Goal: Task Accomplishment & Management: Use online tool/utility

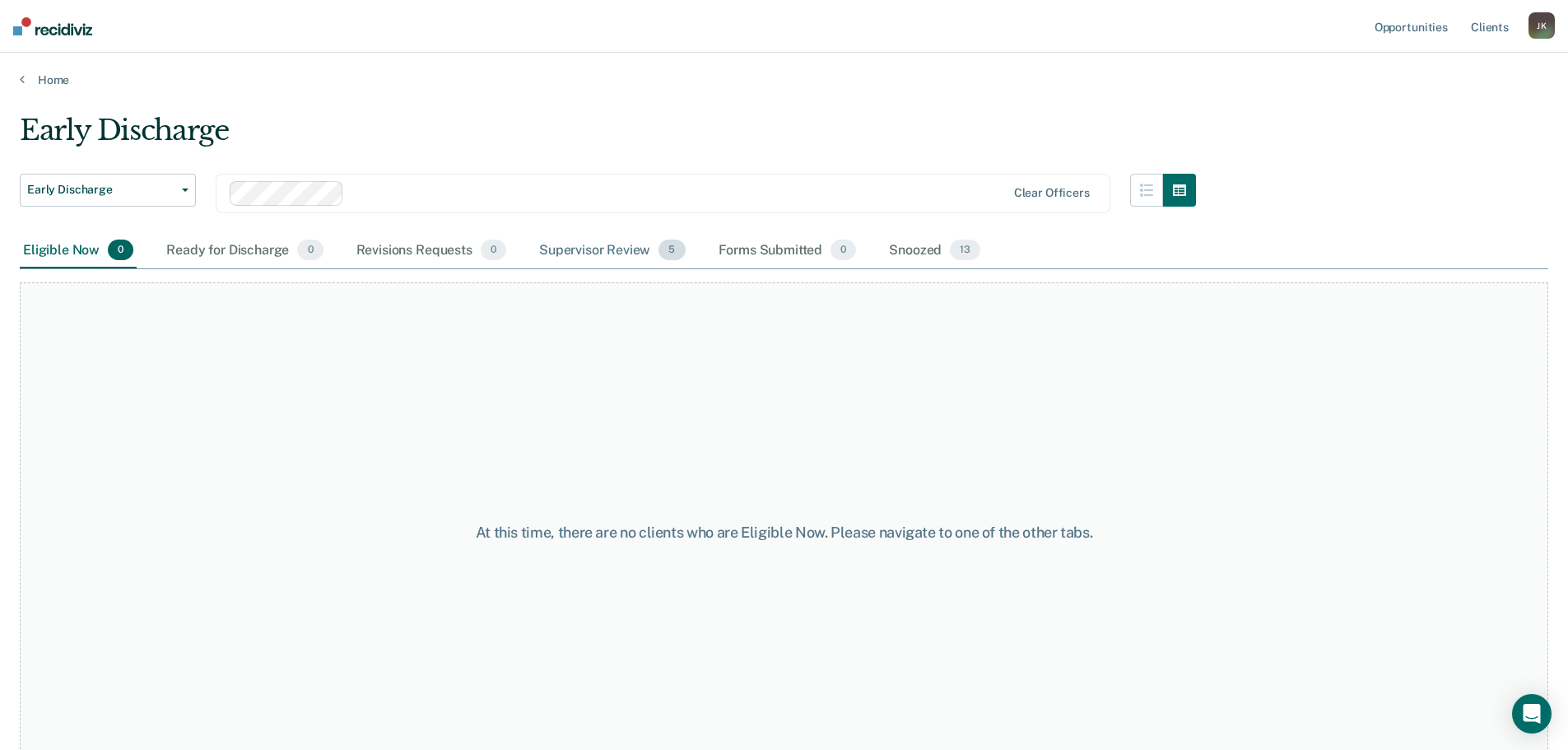
click at [622, 252] on div "Supervisor Review 5" at bounding box center [612, 250] width 153 height 36
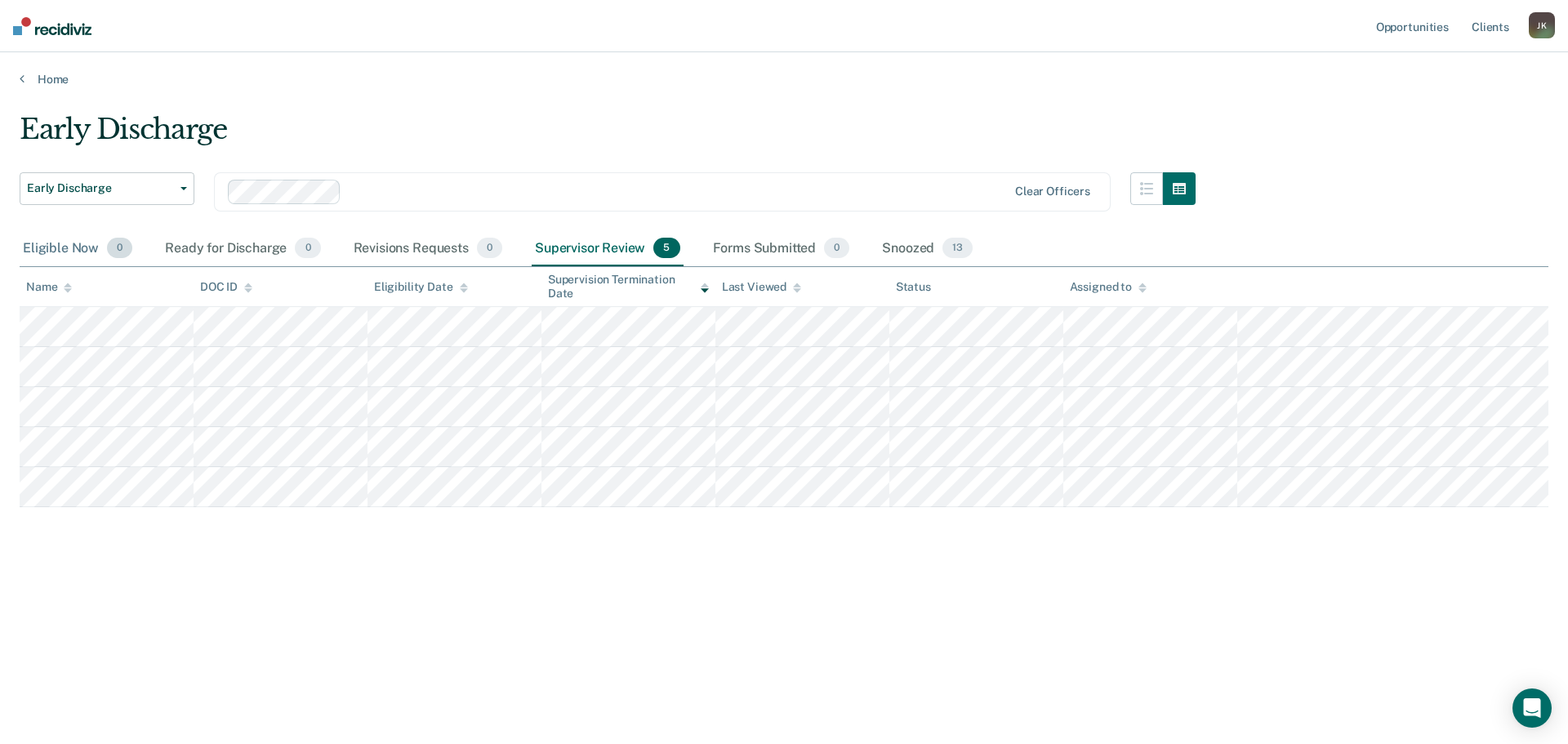
click at [78, 247] on div "Eligible Now 0" at bounding box center [77, 248] width 116 height 36
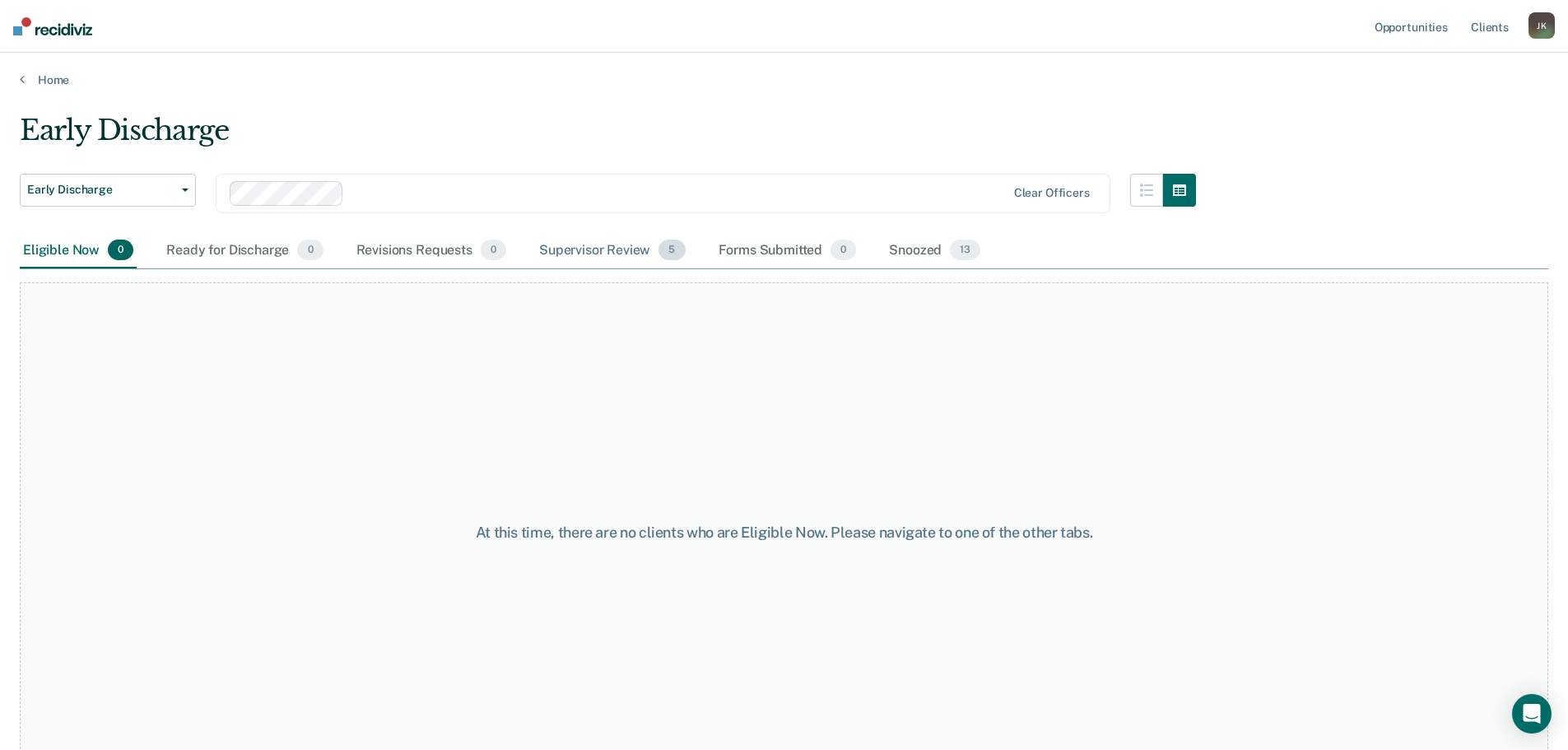
click at [620, 242] on div "Supervisor Review 5" at bounding box center [612, 250] width 153 height 36
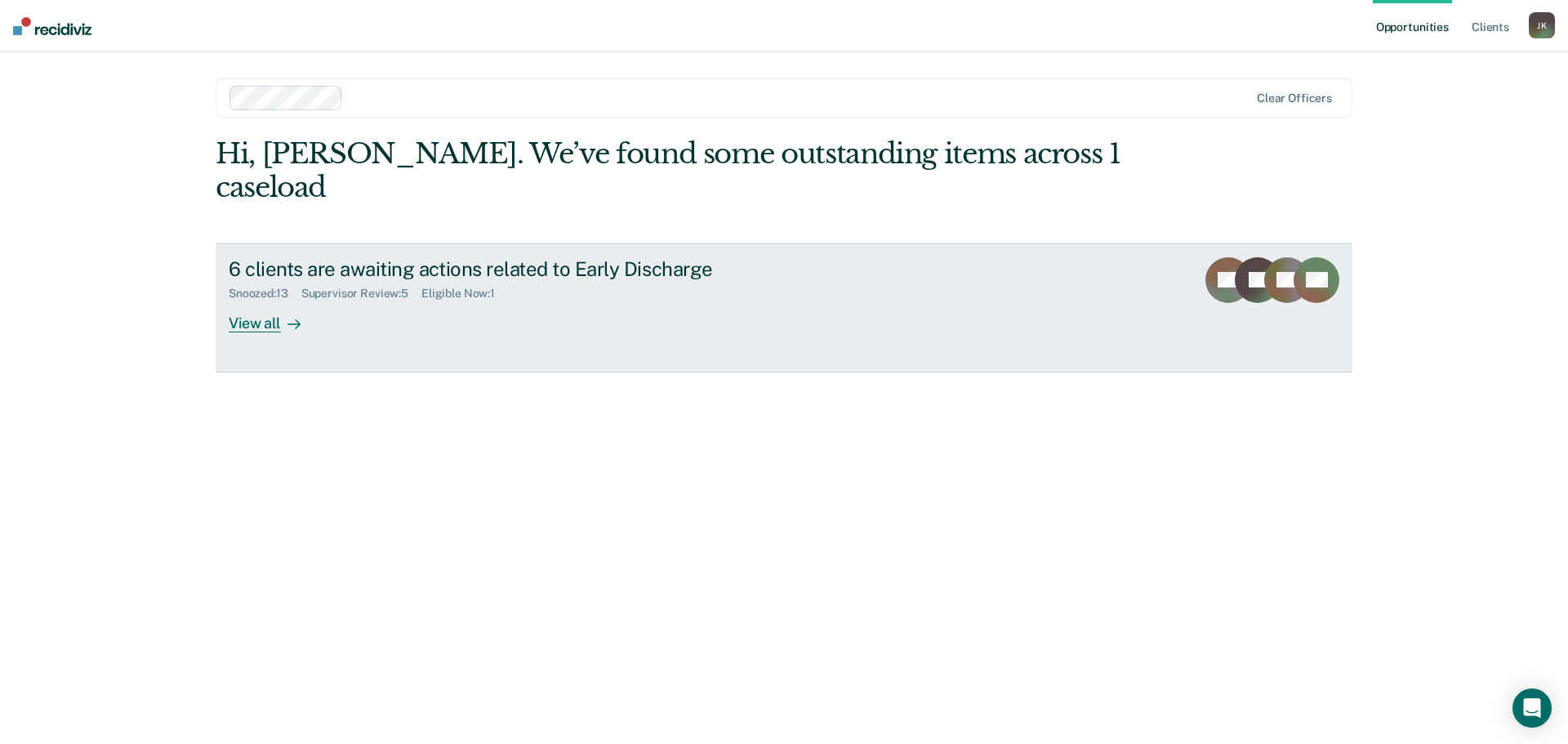
click at [268, 301] on div "View all" at bounding box center [274, 316] width 92 height 31
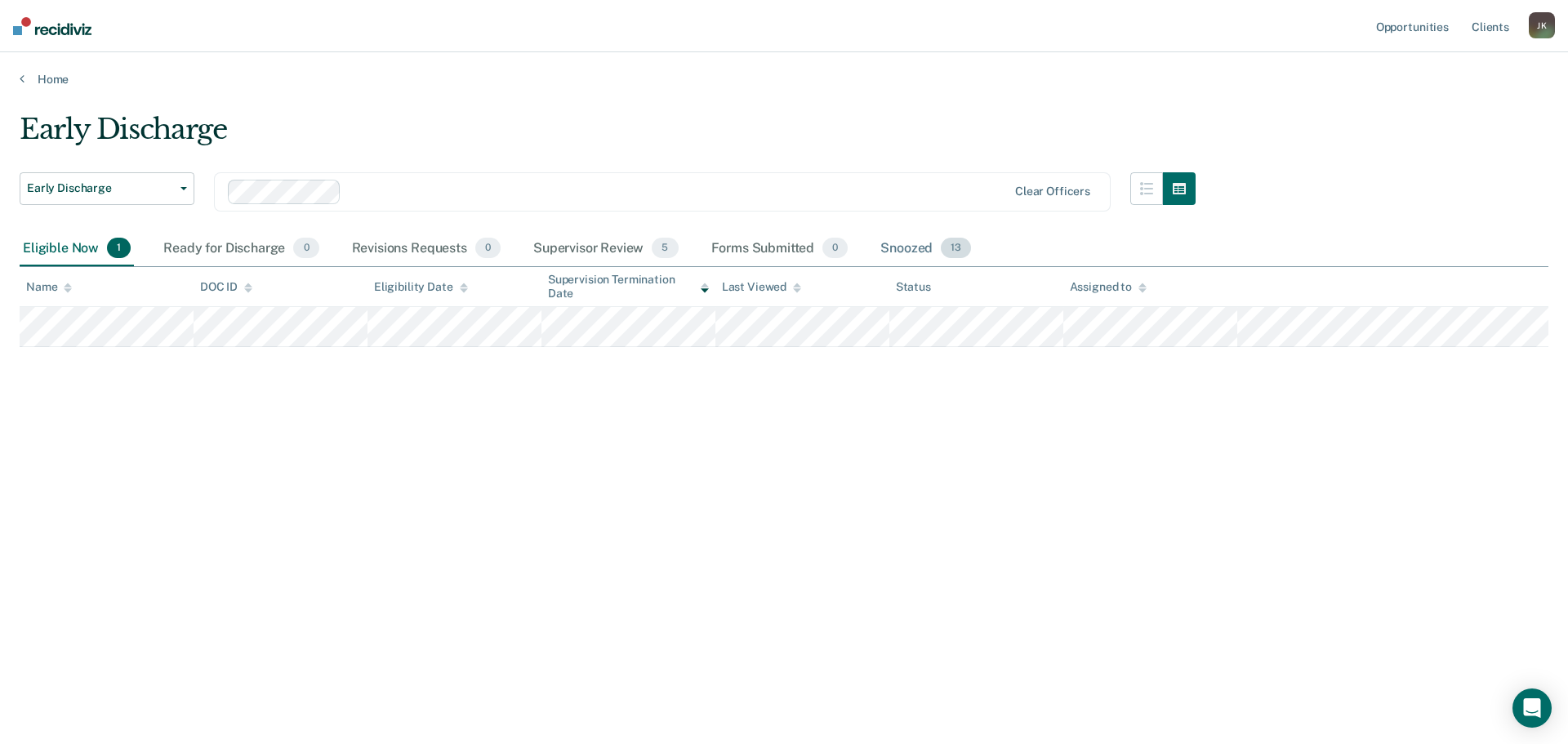
click at [919, 251] on div "Snoozed 13" at bounding box center [926, 248] width 97 height 36
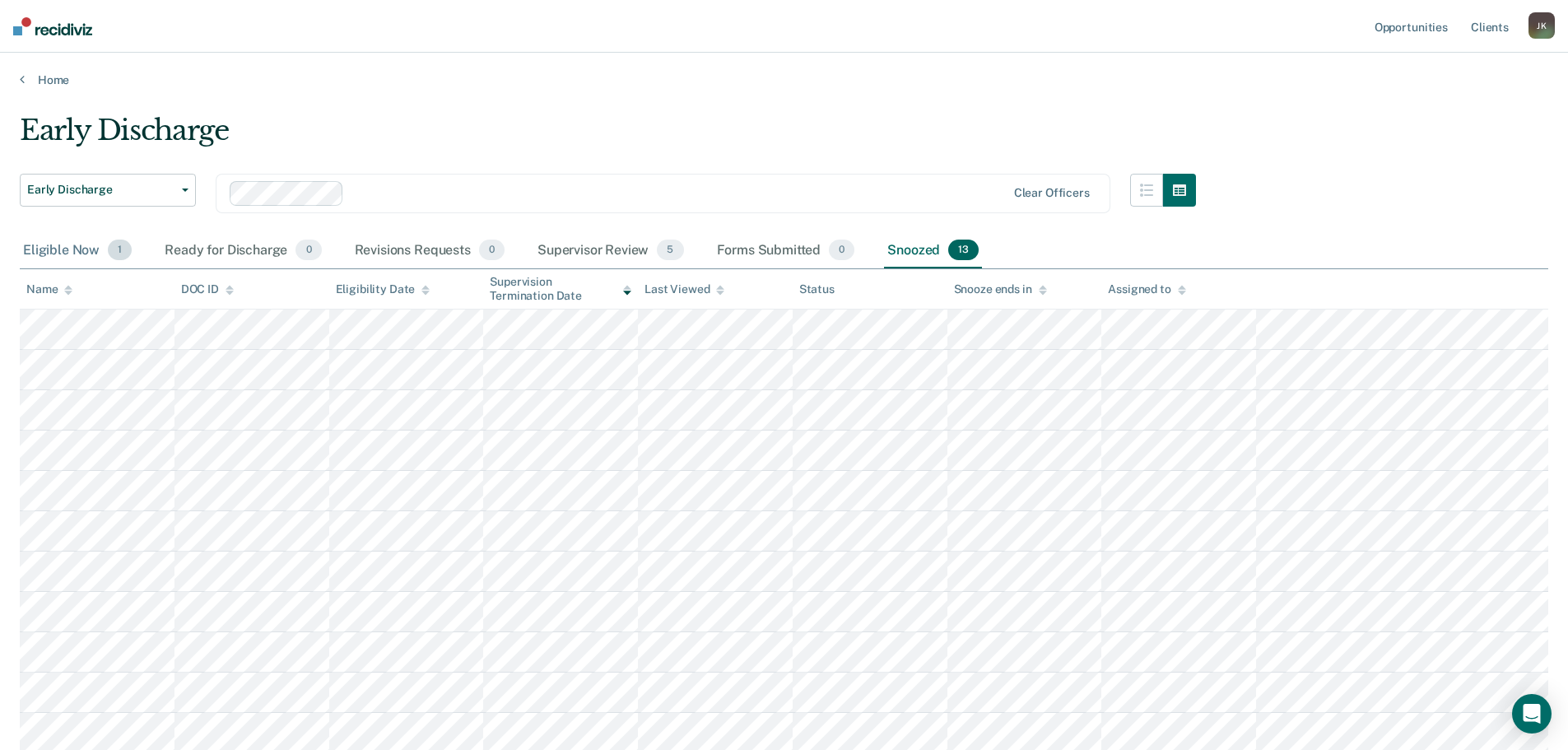
click at [44, 241] on div "Eligible Now 1" at bounding box center [77, 250] width 115 height 36
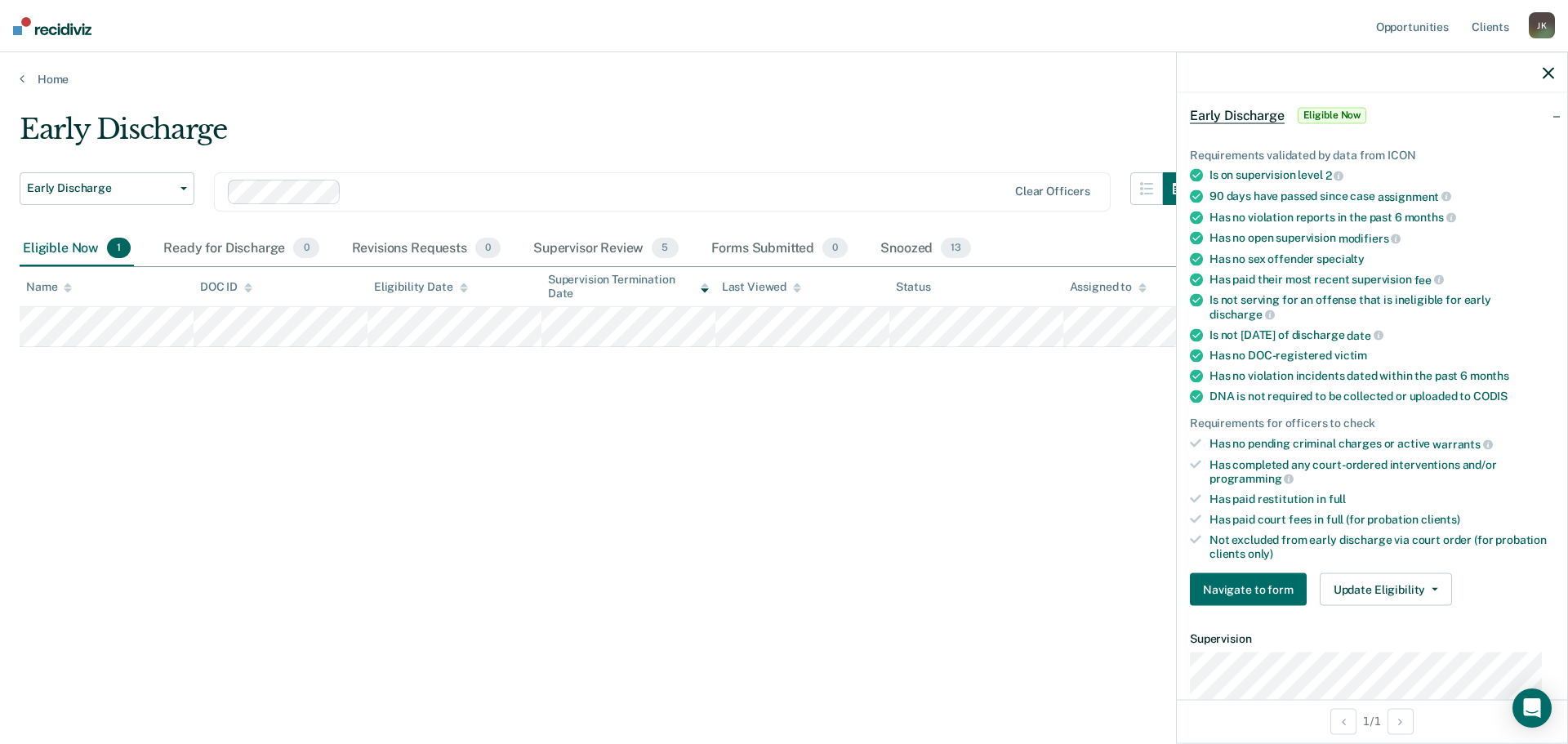
scroll to position [163, 0]
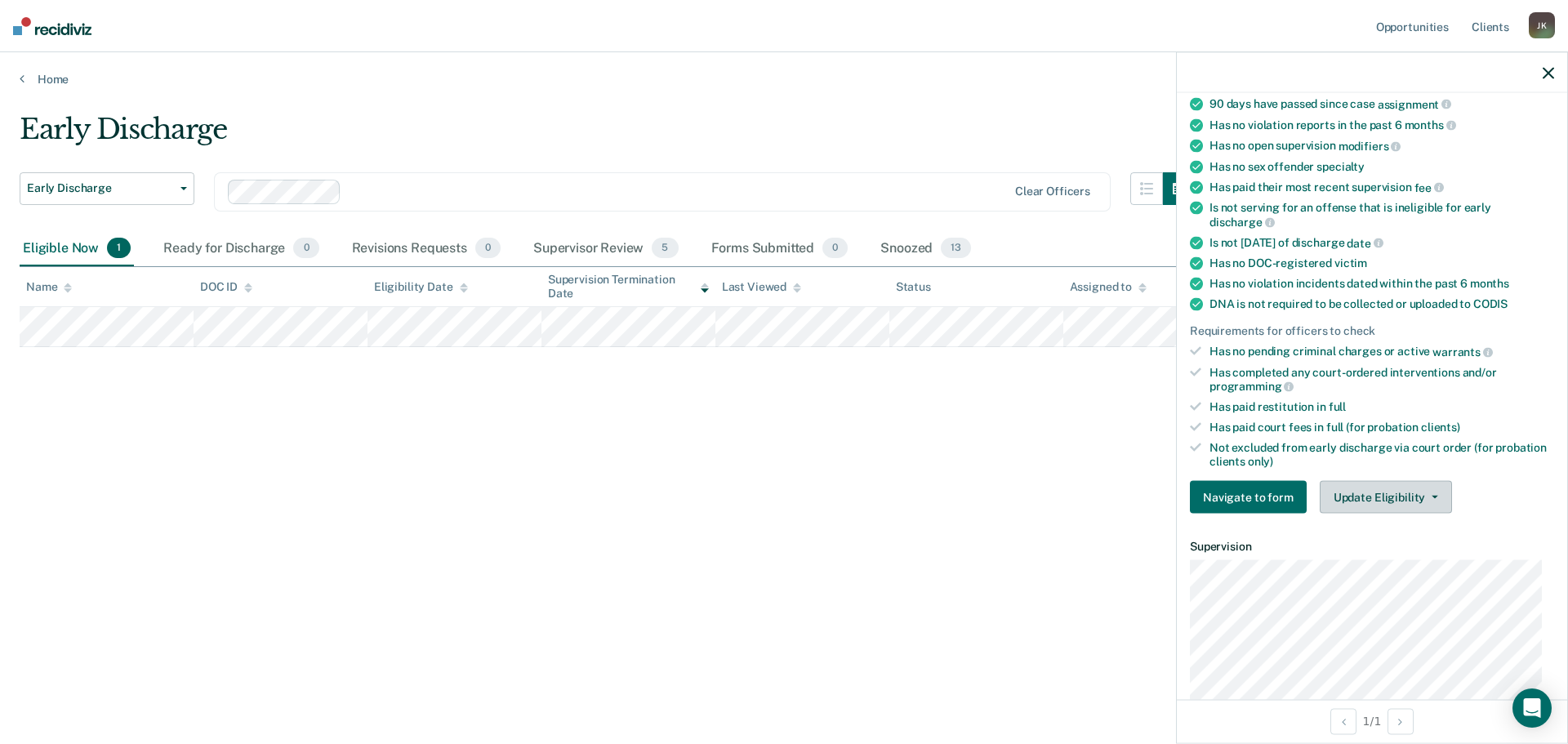
click at [1384, 490] on button "Update Eligibility" at bounding box center [1385, 497] width 132 height 32
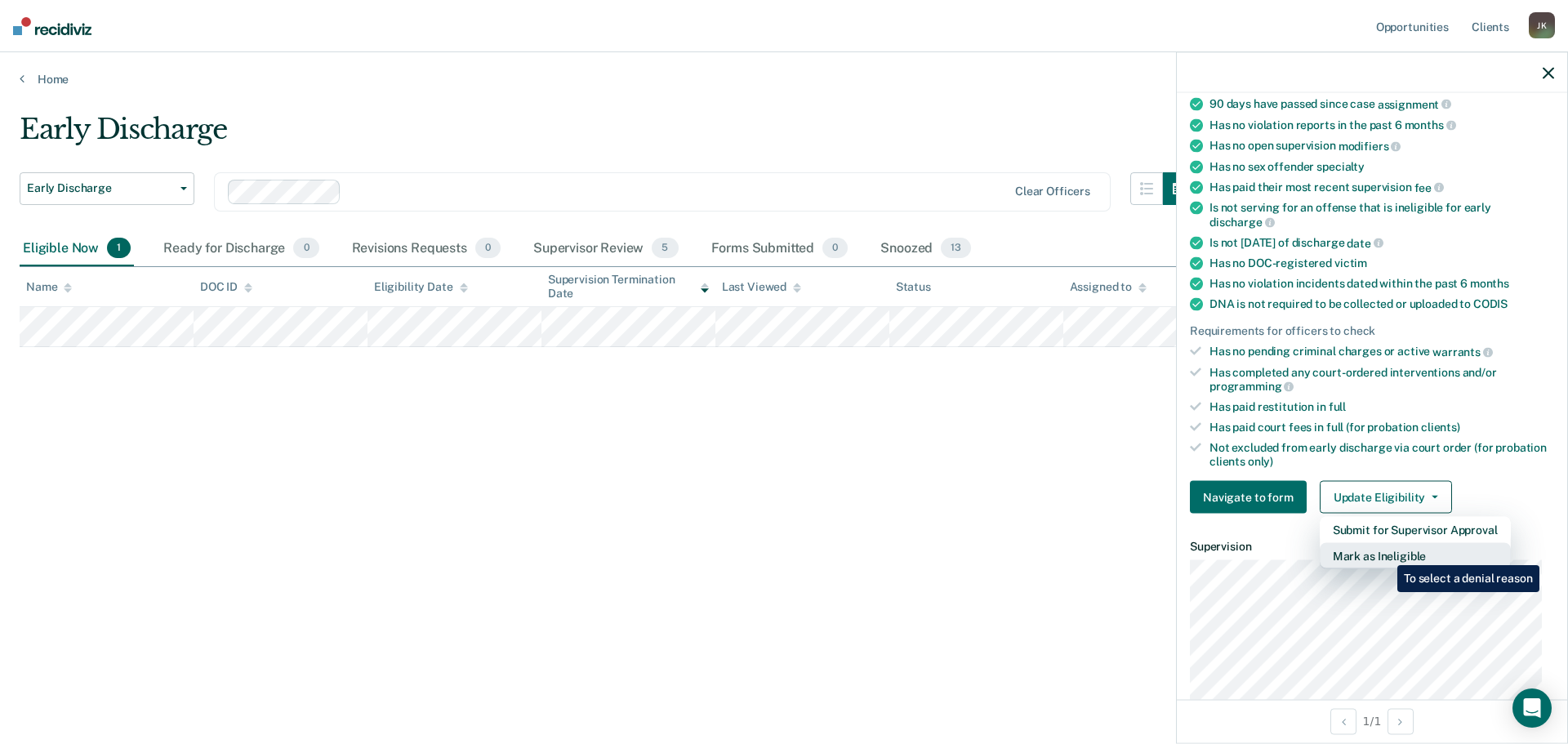
click at [1385, 553] on button "Mark as Ineligible" at bounding box center [1415, 556] width 191 height 26
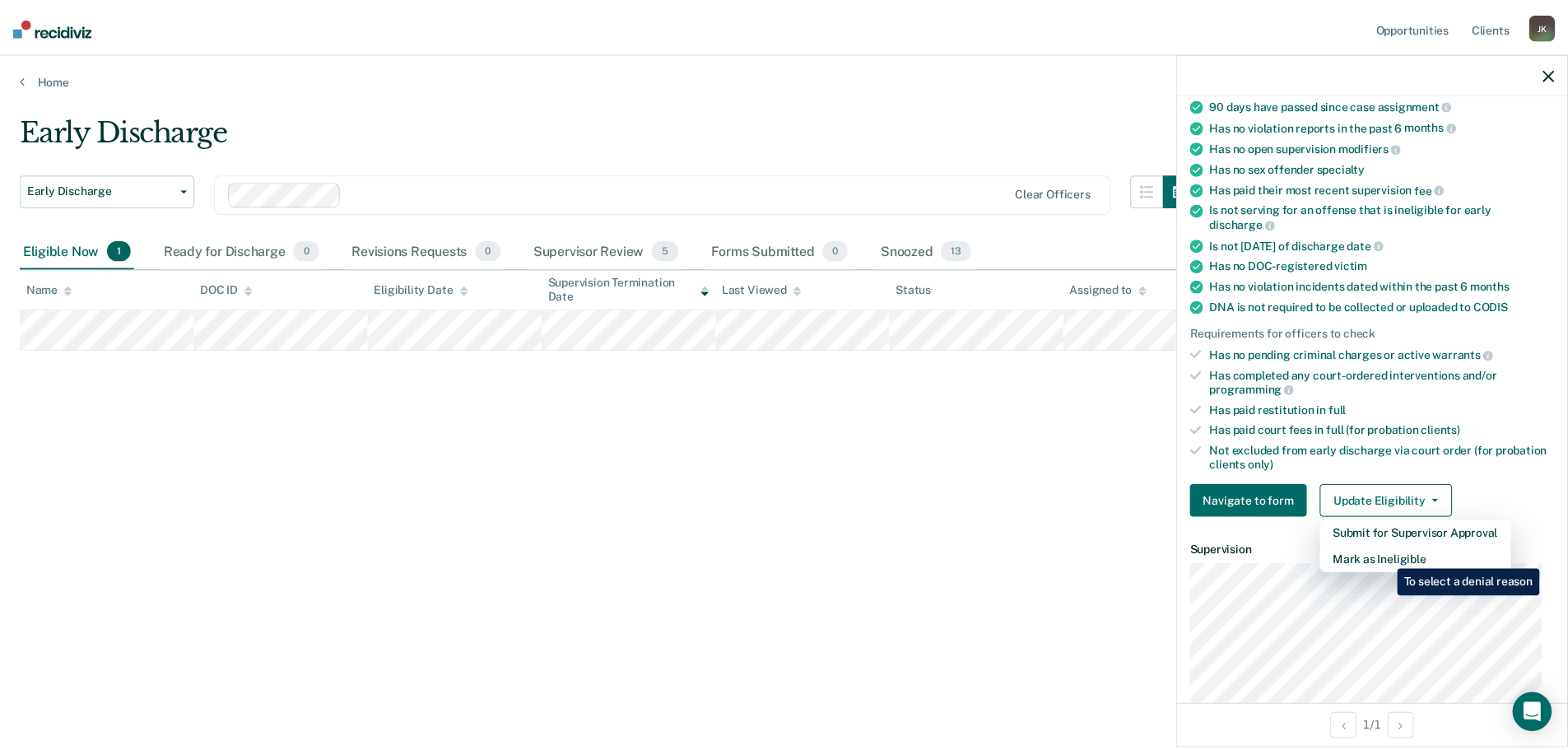
scroll to position [76, 0]
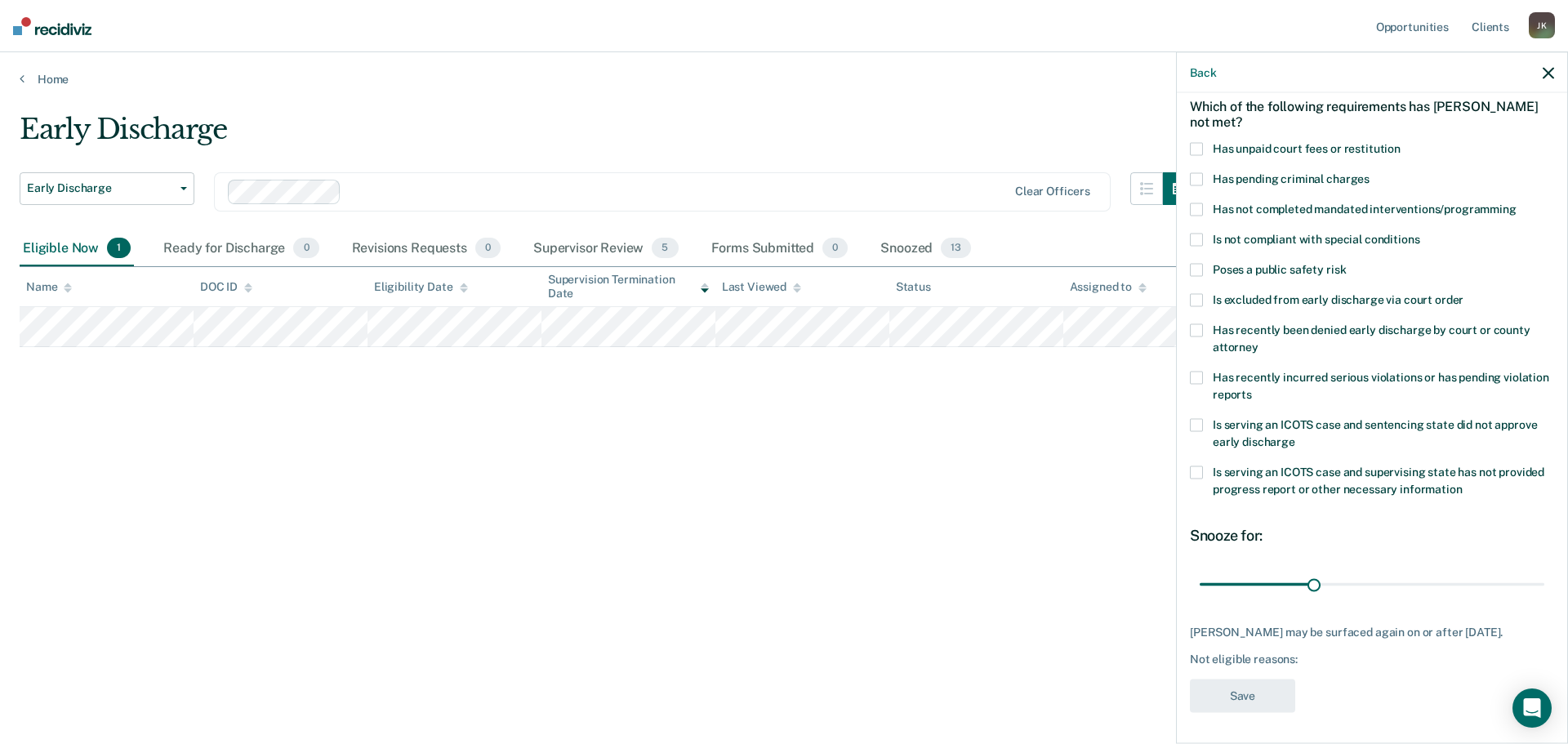
click at [1197, 204] on span at bounding box center [1197, 209] width 13 height 13
click at [1516, 203] on input "Has not completed mandated interventions/programming" at bounding box center [1516, 203] width 0 height 0
click at [1263, 687] on button "Save" at bounding box center [1243, 696] width 106 height 33
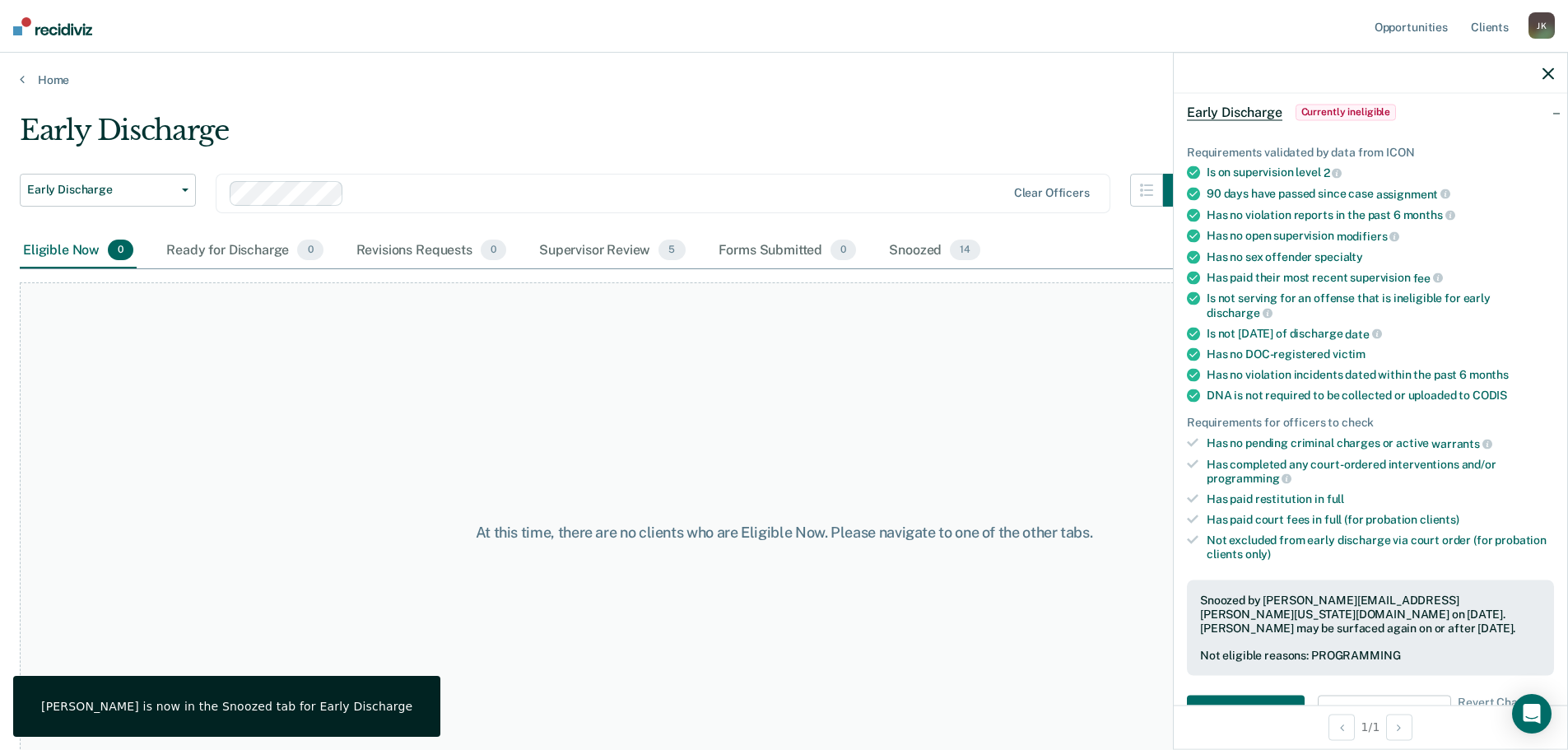
click at [1029, 22] on nav "Opportunities Client s Joshua Keyser J K Profile How it works Log Out" at bounding box center [784, 26] width 1568 height 53
